Goal: Check status: Check status

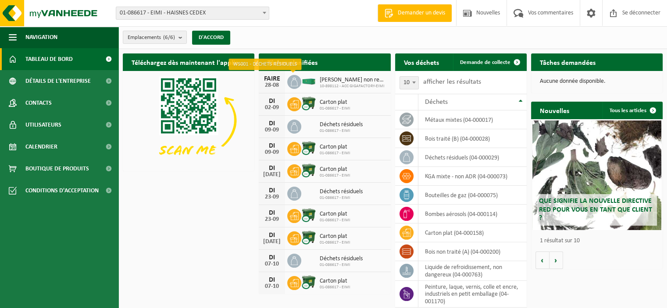
click at [299, 84] on span at bounding box center [294, 82] width 14 height 14
click at [307, 80] on img at bounding box center [308, 81] width 15 height 8
click at [339, 79] on font "[PERSON_NAME] non recyclable, techniquement incombustible (combustible)" at bounding box center [415, 80] width 190 height 7
click at [348, 91] on div "FAIRE 28-08 [PERSON_NAME] non recyclable, techniquement incombustible (combusti…" at bounding box center [325, 82] width 132 height 22
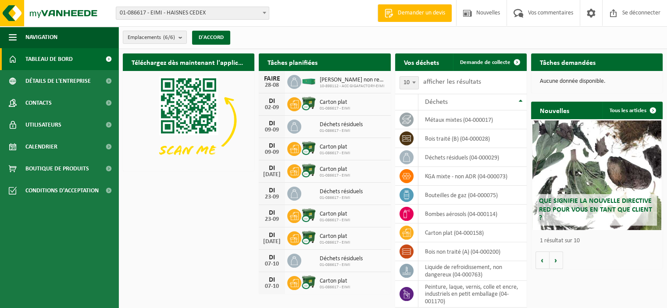
click at [379, 34] on div "Emplacements (6/6) Tout sélectionner Désélectionner tout Sélectionner actif EIM…" at bounding box center [392, 37] width 549 height 23
drag, startPoint x: 356, startPoint y: 86, endPoint x: 375, endPoint y: 86, distance: 18.4
click at [375, 86] on font "10-898112 - ACC GIGAFACTORY-EIMI" at bounding box center [352, 86] width 65 height 5
click at [336, 41] on div "Emplacements (6/6) Tout sélectionner Désélectionner tout Sélectionner actif EIM…" at bounding box center [392, 37] width 549 height 23
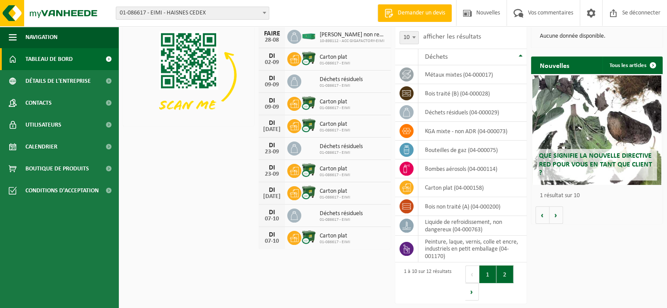
click at [502, 281] on button "2" at bounding box center [504, 275] width 17 height 18
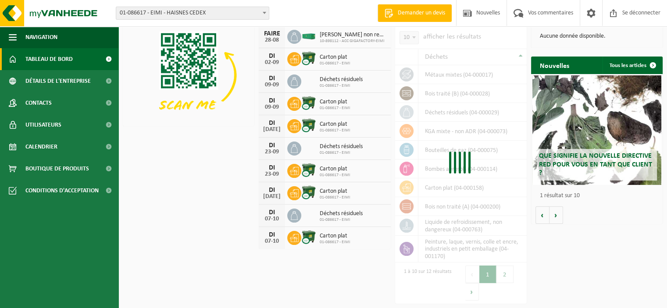
scroll to position [1, 0]
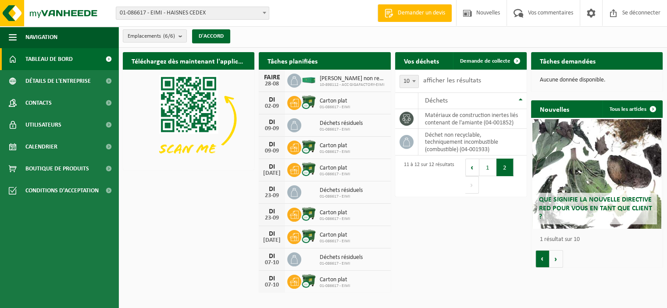
click at [544, 253] on button "Précédent" at bounding box center [543, 259] width 14 height 18
click at [475, 170] on button "Vorige" at bounding box center [472, 168] width 14 height 18
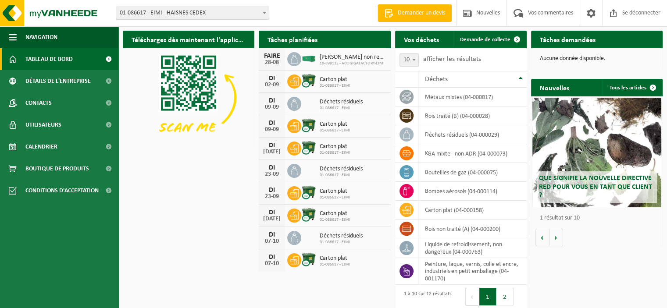
scroll to position [0, 0]
